Goal: Transaction & Acquisition: Purchase product/service

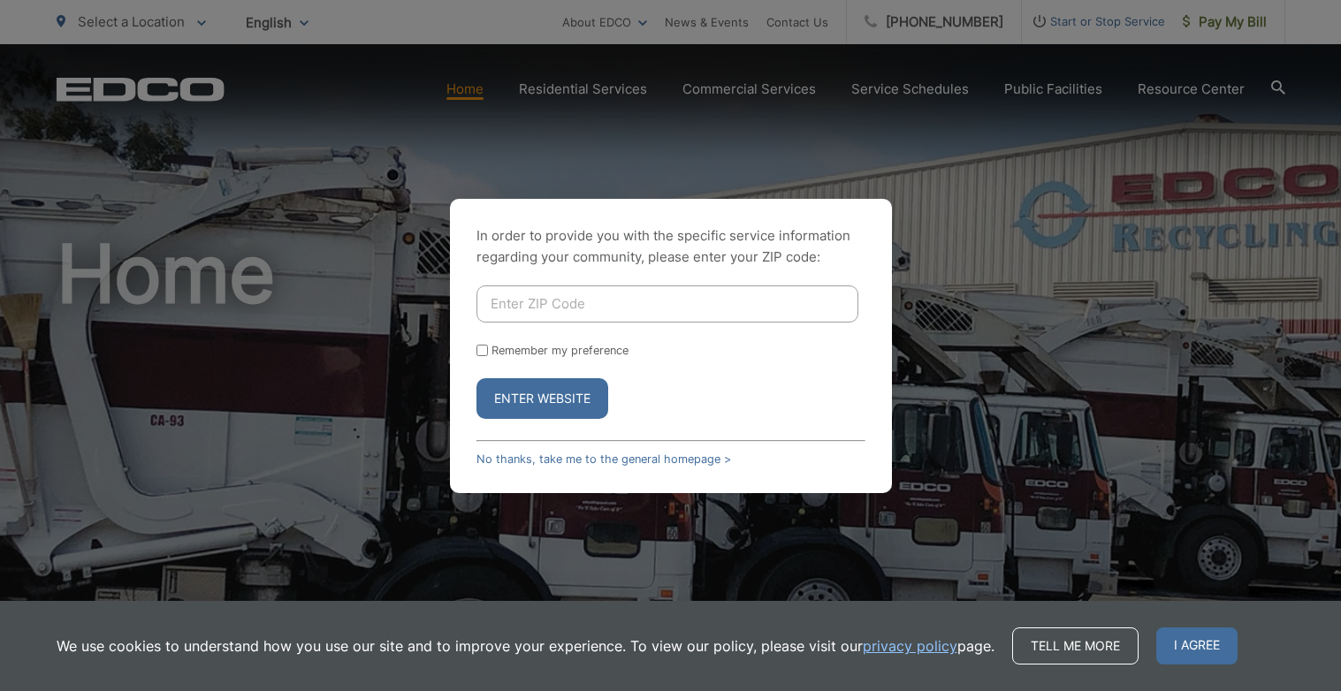
click at [586, 297] on input "Enter ZIP Code" at bounding box center [667, 303] width 382 height 37
type input "92025"
click at [476, 378] on button "Enter Website" at bounding box center [542, 398] width 132 height 41
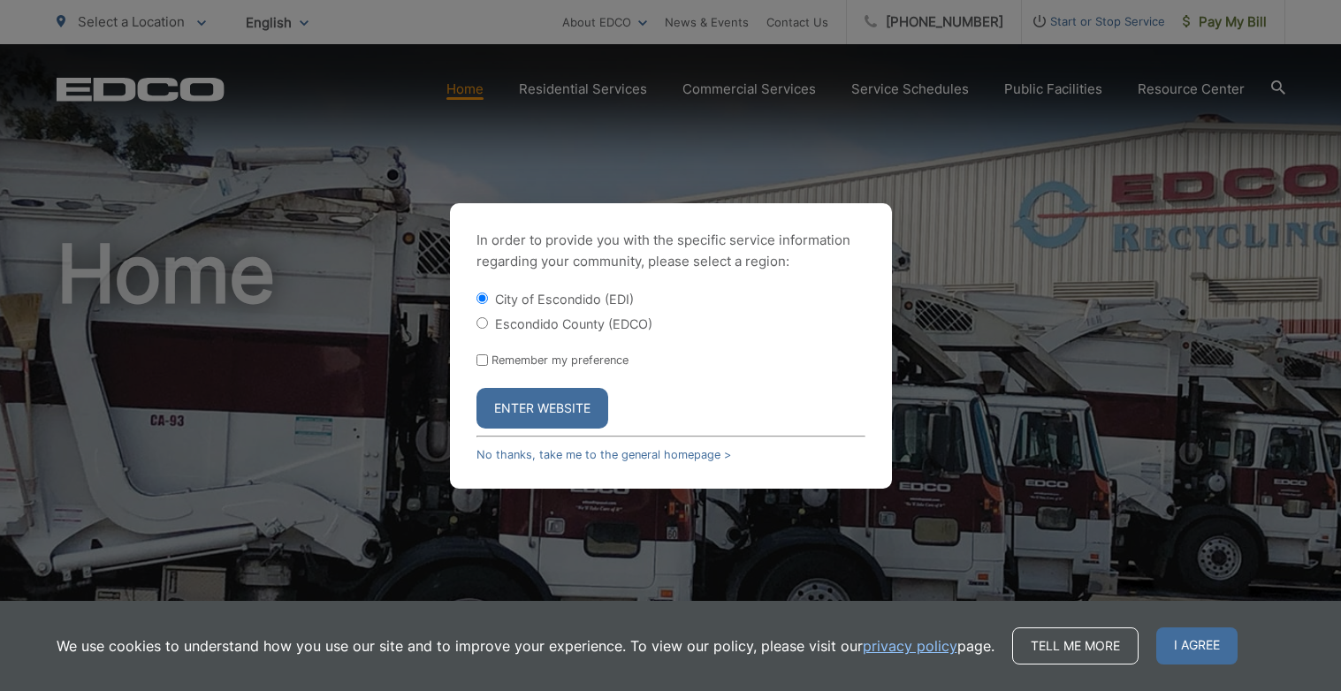
drag, startPoint x: 490, startPoint y: 323, endPoint x: 490, endPoint y: 349, distance: 26.5
click at [490, 323] on div "Escondido County (EDCO)" at bounding box center [670, 324] width 389 height 18
click at [482, 323] on input "Escondido County (EDCO)" at bounding box center [481, 322] width 11 height 11
radio input "true"
drag, startPoint x: 485, startPoint y: 362, endPoint x: 495, endPoint y: 399, distance: 37.5
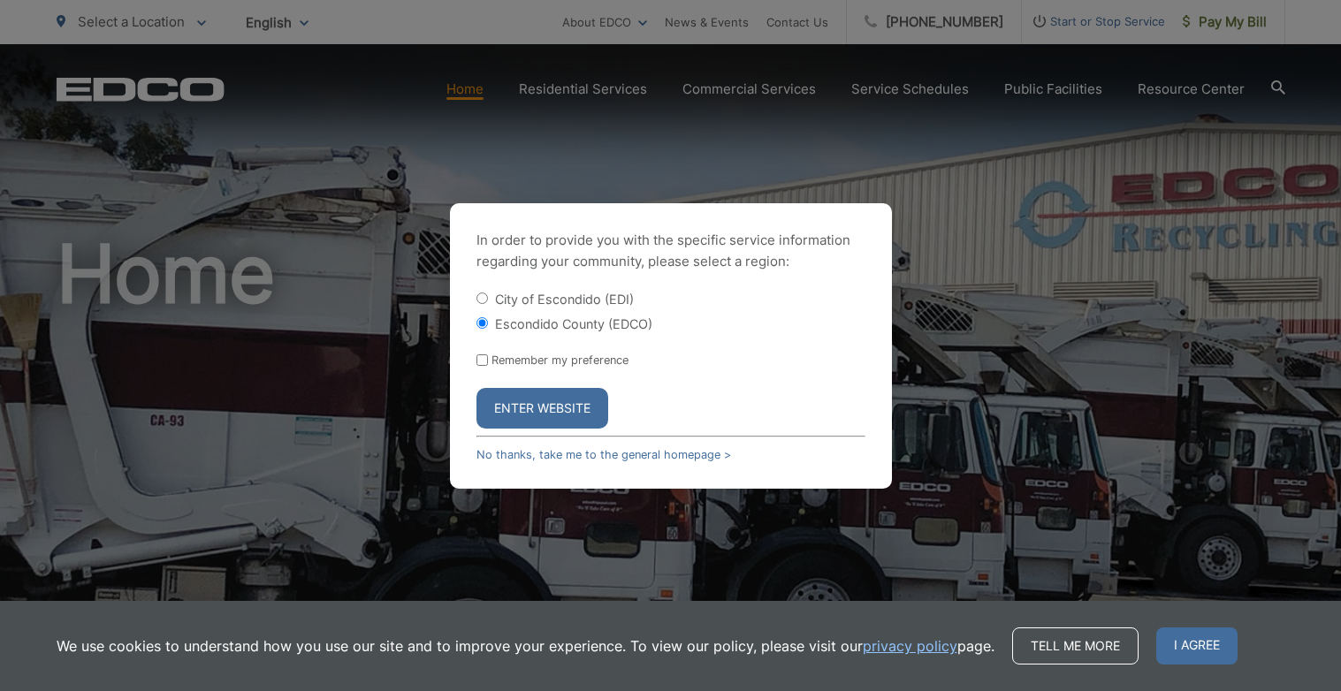
click at [485, 362] on input "Remember my preference" at bounding box center [481, 359] width 11 height 11
checkbox input "true"
click at [500, 406] on button "Enter Website" at bounding box center [542, 408] width 132 height 41
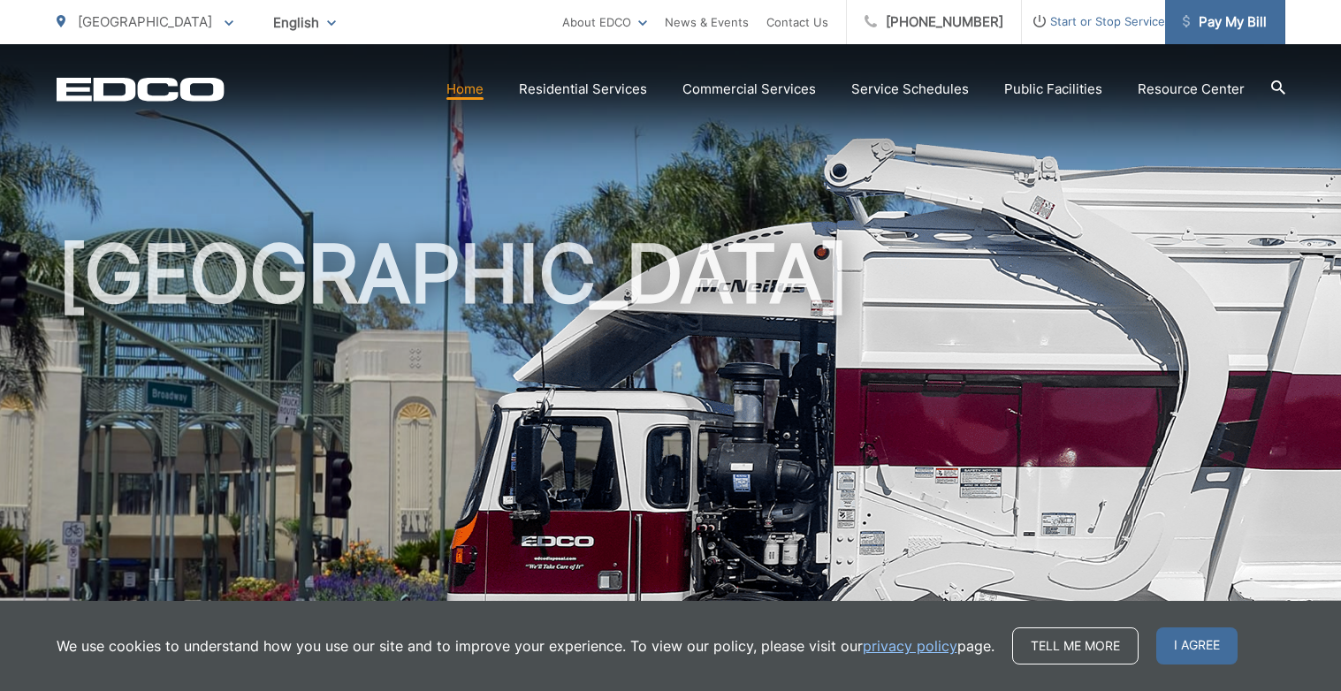
click at [1225, 26] on span "Pay My Bill" at bounding box center [1224, 21] width 84 height 21
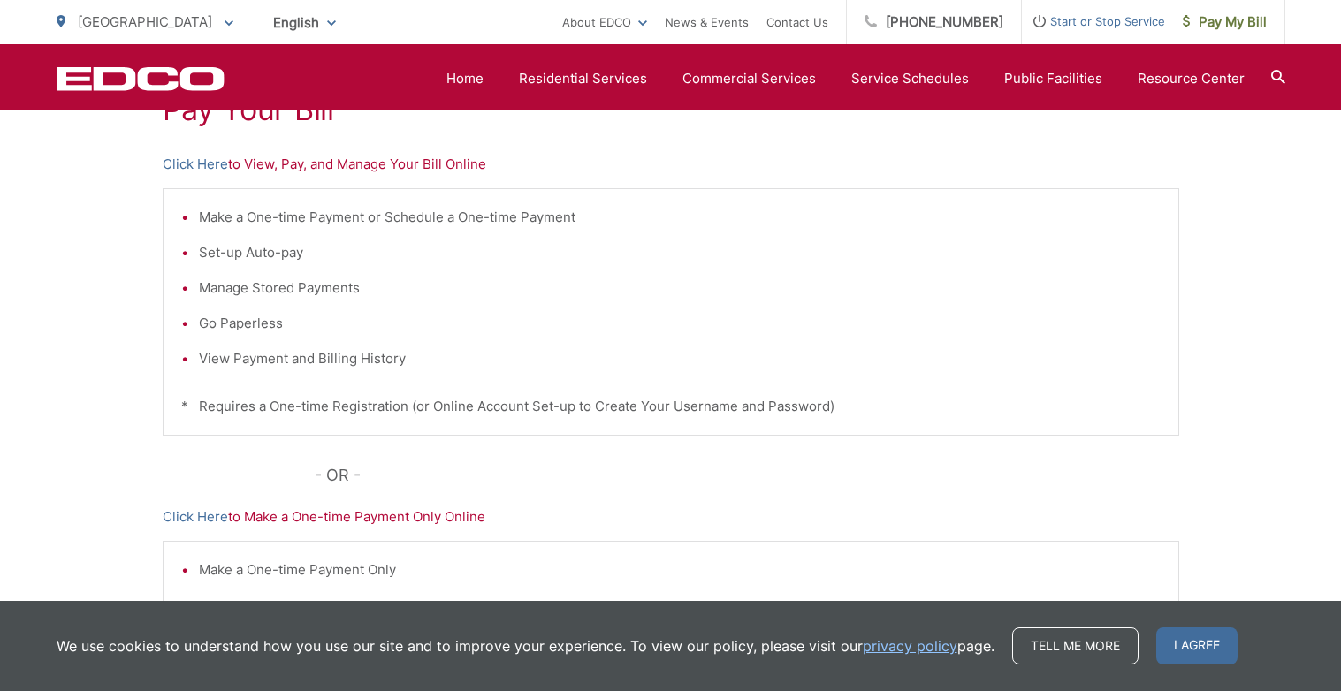
scroll to position [366, 0]
click at [194, 170] on link "Click Here" at bounding box center [195, 166] width 65 height 21
